Goal: Transaction & Acquisition: Purchase product/service

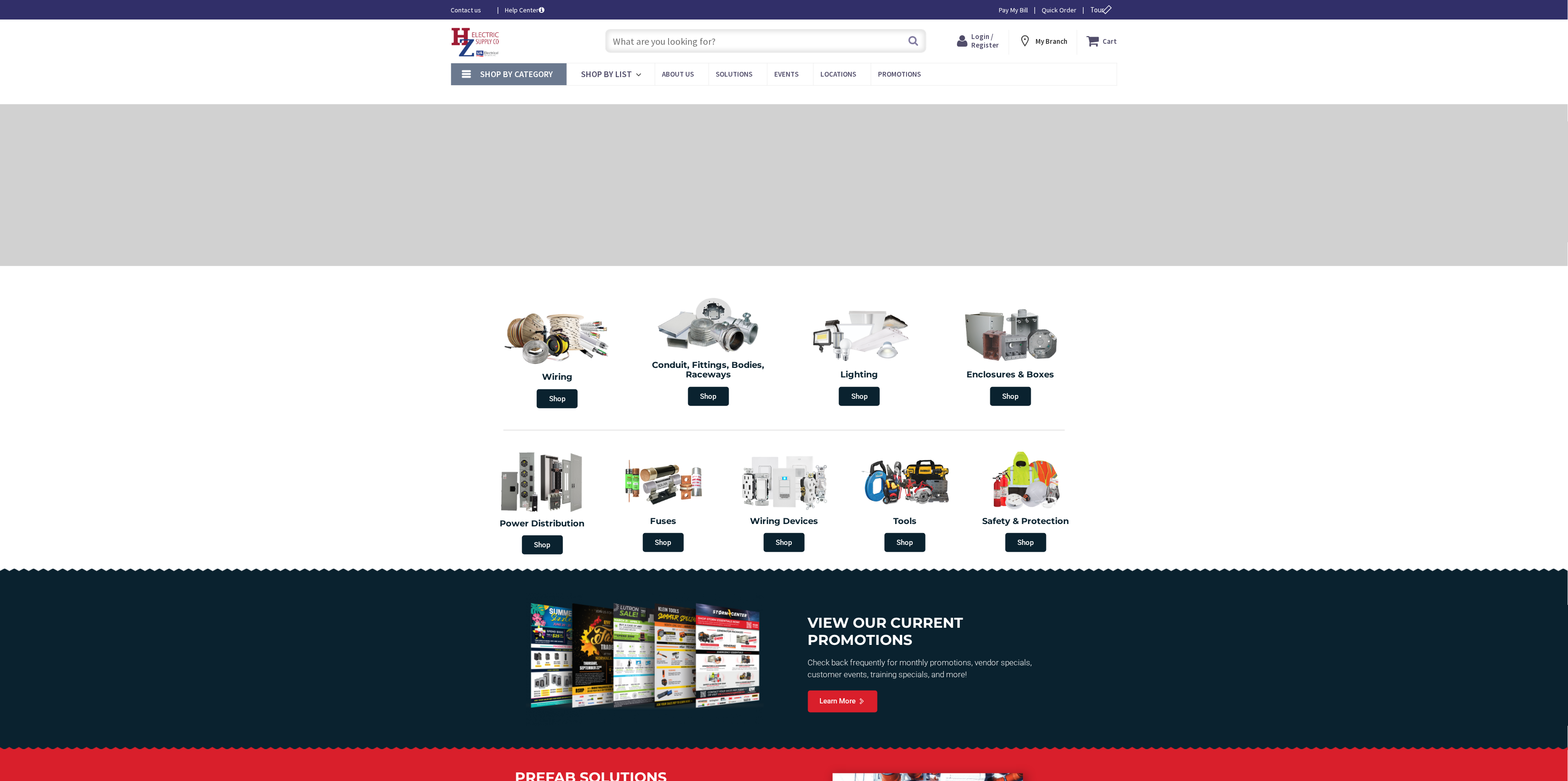
click at [783, 42] on input "text" at bounding box center [766, 41] width 321 height 24
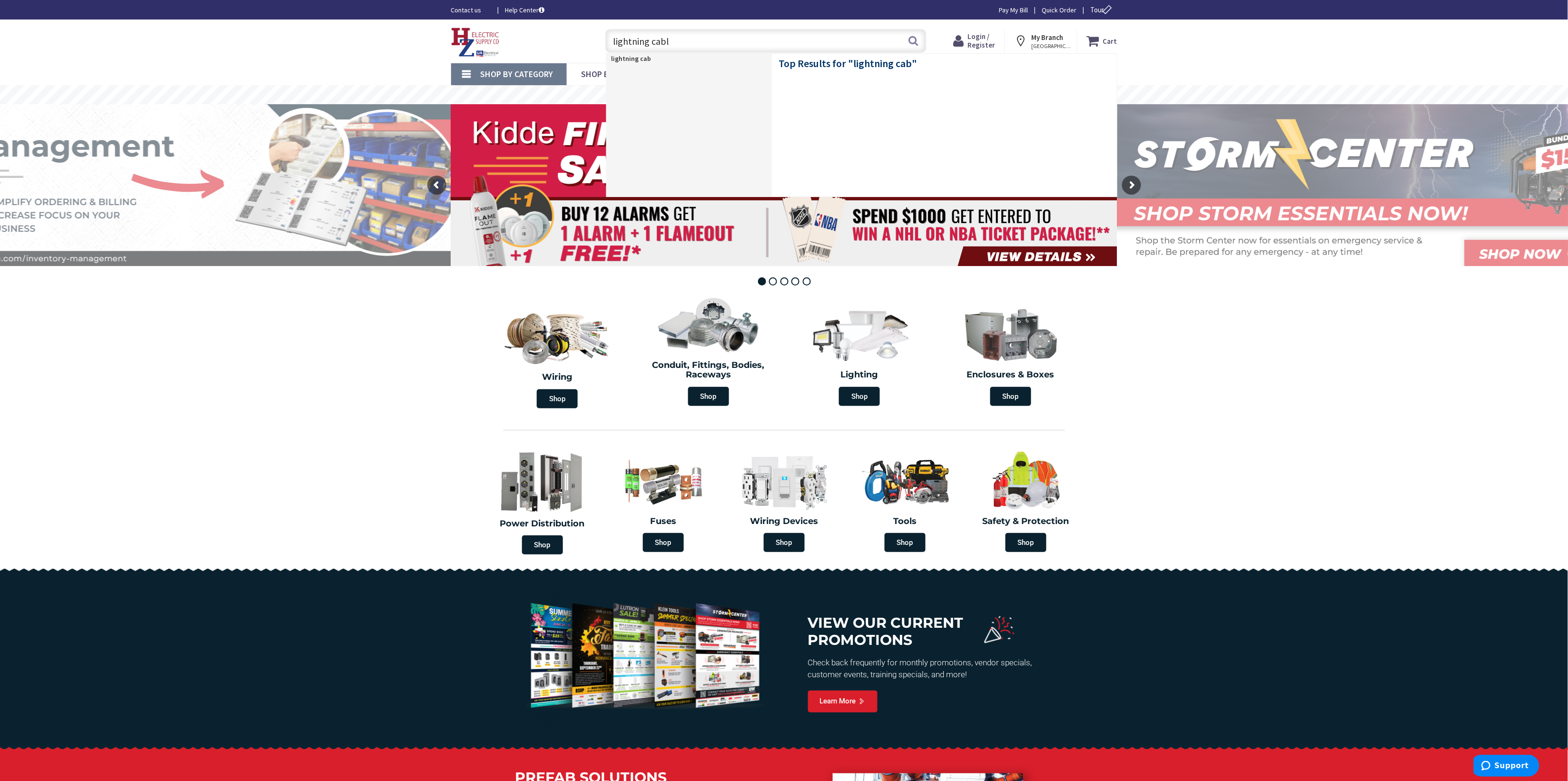
type input "lightning cable"
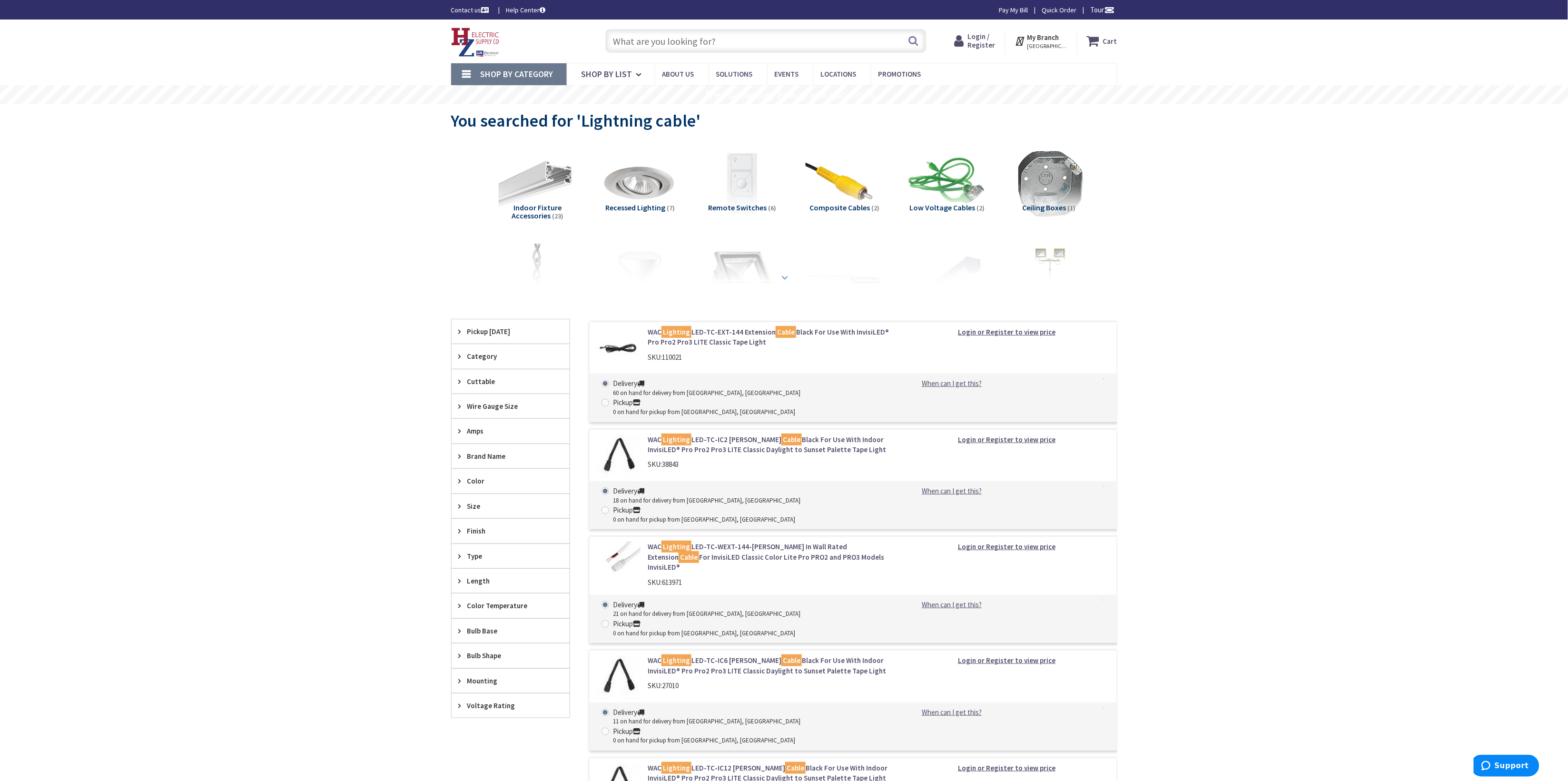
click at [787, 274] on strong at bounding box center [785, 273] width 12 height 10
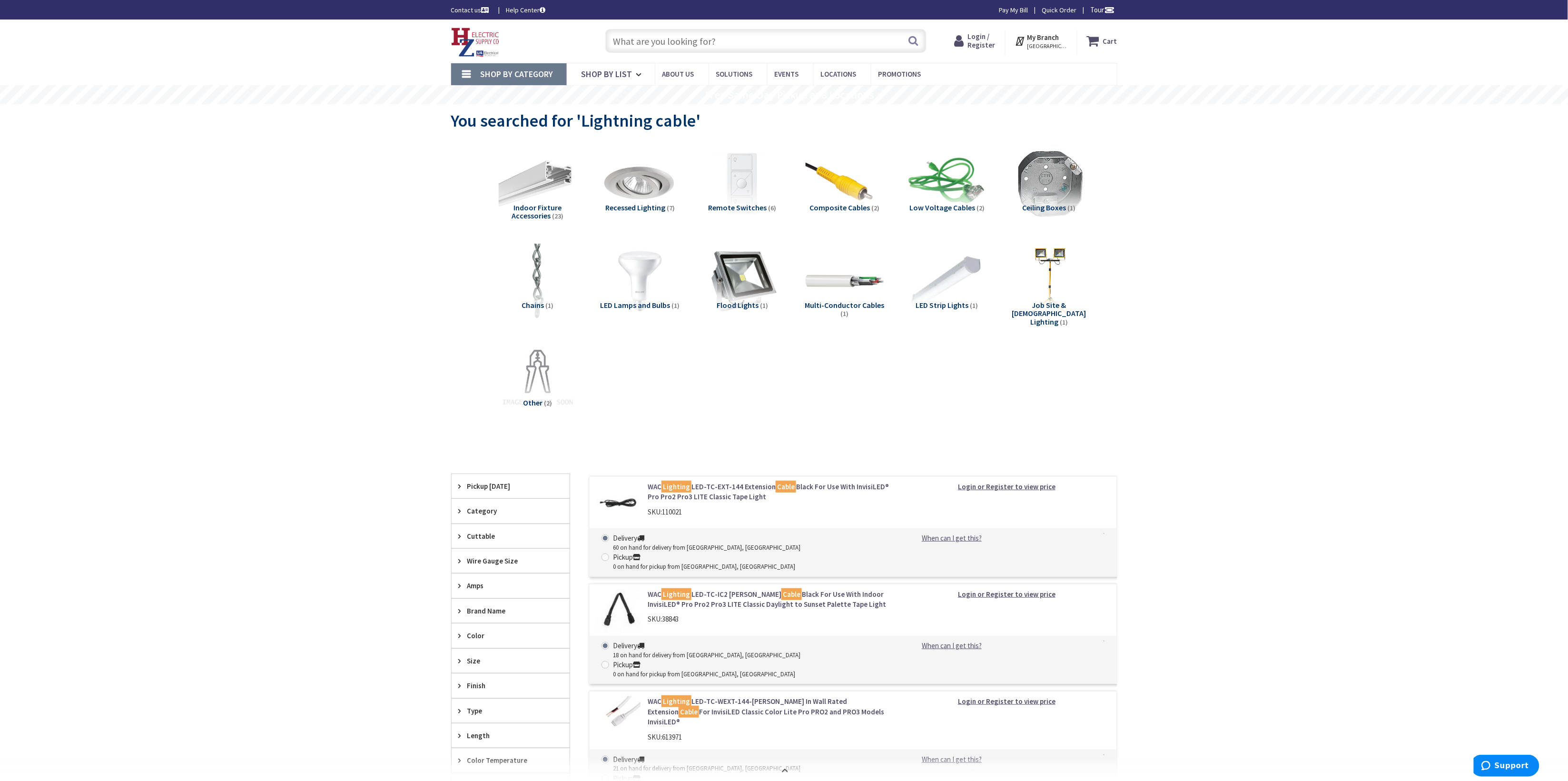
click at [530, 82] on link "Shop By Category" at bounding box center [509, 74] width 116 height 22
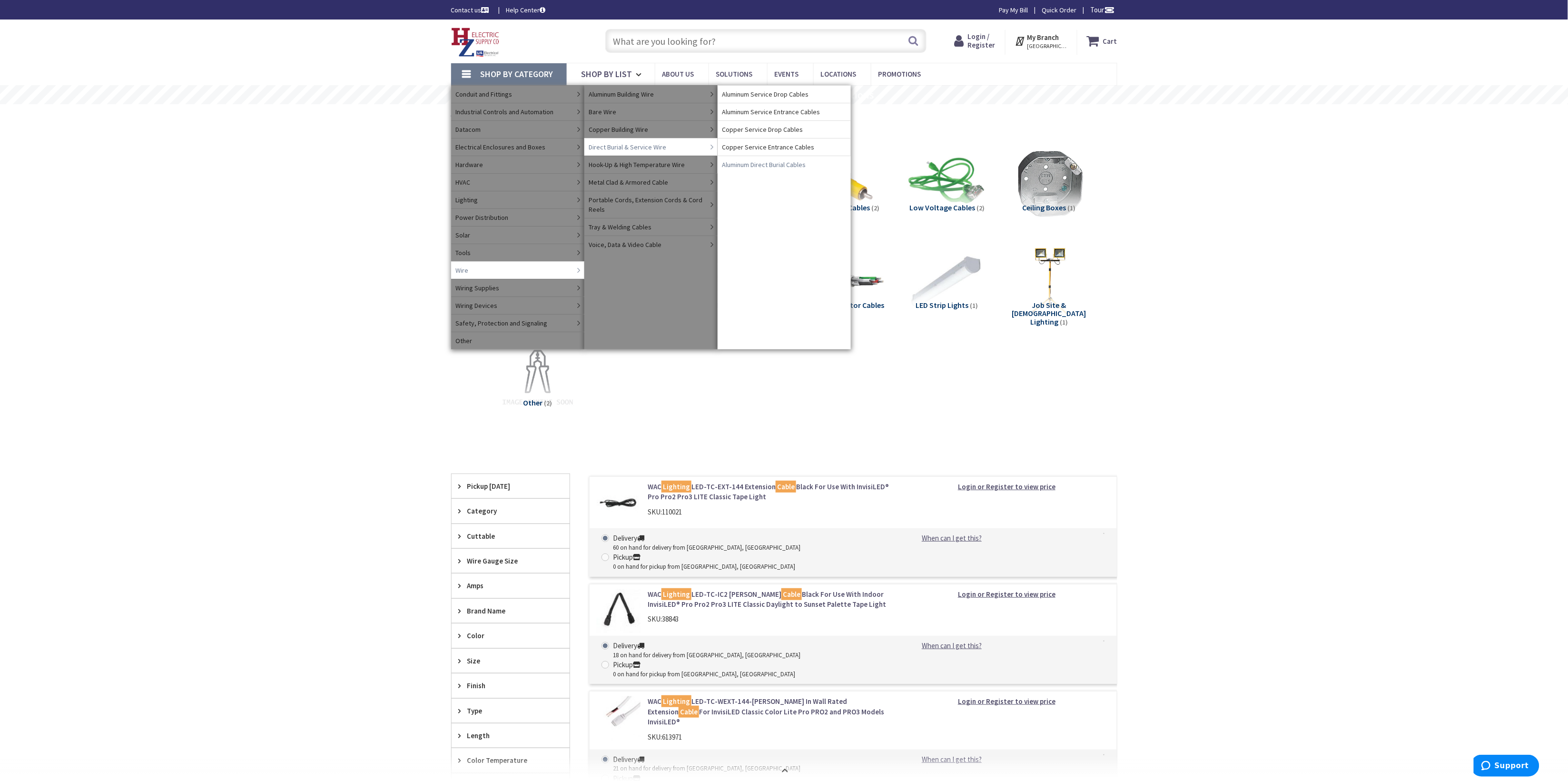
click at [760, 169] on span "Aluminum Direct Burial Cables" at bounding box center [765, 165] width 84 height 10
